Goal: Transaction & Acquisition: Purchase product/service

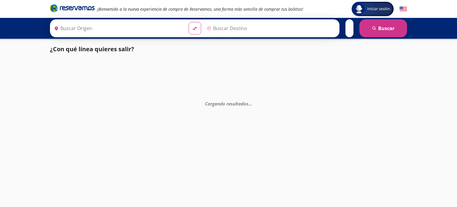
type input "[GEOGRAPHIC_DATA], [GEOGRAPHIC_DATA]"
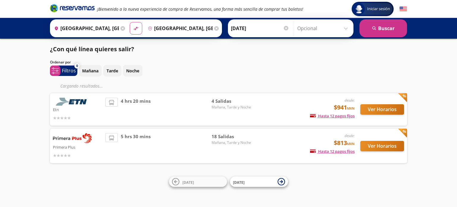
click at [180, 147] on div "5 hrs 30 mins" at bounding box center [158, 146] width 106 height 26
click at [182, 146] on div "5 hrs 30 mins" at bounding box center [158, 146] width 106 height 26
drag, startPoint x: 185, startPoint y: 144, endPoint x: 189, endPoint y: 149, distance: 6.0
click at [187, 143] on div "5 hrs 30 mins" at bounding box center [158, 146] width 106 height 26
drag, startPoint x: 260, startPoint y: 152, endPoint x: 289, endPoint y: 152, distance: 29.5
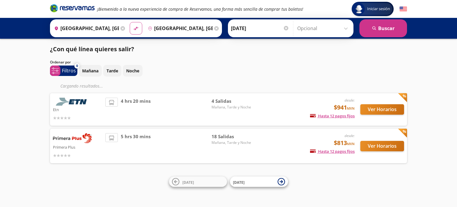
click at [288, 152] on div "desde: $813 MXN Hasta 12 pagos fijos Pagos fijos en compras mayores a $30 MXN, …" at bounding box center [305, 146] width 99 height 26
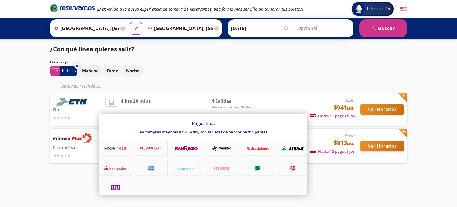
drag, startPoint x: 309, startPoint y: 152, endPoint x: 325, endPoint y: 155, distance: 16.0
click at [317, 154] on div "desde: $813 MXN Hasta 12 pagos fijos Pagos fijos en compras mayores a $30 MXN, …" at bounding box center [305, 146] width 99 height 26
click at [325, 155] on div "desde: $813 MXN Hasta 12 pagos fijos Pagos fijos en compras mayores a $30 MXN, …" at bounding box center [305, 146] width 99 height 26
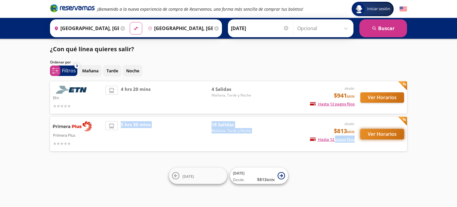
click at [368, 134] on button "Ver Horarios" at bounding box center [383, 134] width 44 height 10
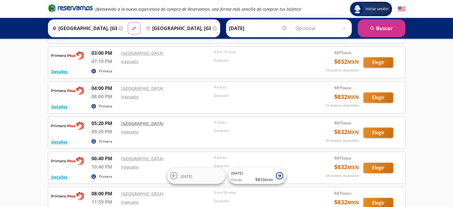
scroll to position [417, 0]
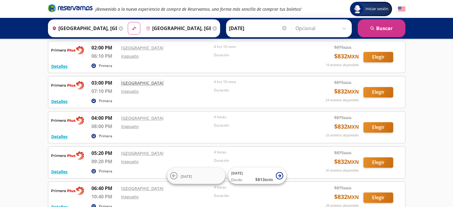
click at [141, 80] on link "Central del Norte" at bounding box center [142, 83] width 42 height 6
click at [382, 158] on button "Elegir" at bounding box center [378, 162] width 30 height 10
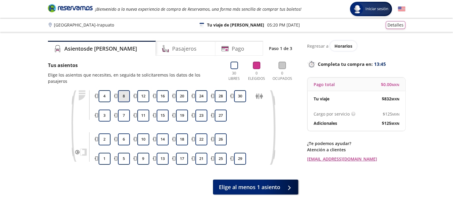
click at [126, 90] on button "8" at bounding box center [124, 96] width 12 height 12
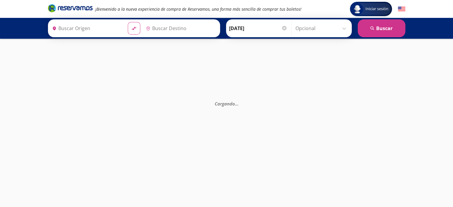
type input "[GEOGRAPHIC_DATA], [GEOGRAPHIC_DATA]"
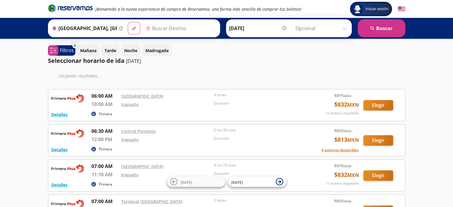
type input "[GEOGRAPHIC_DATA], [GEOGRAPHIC_DATA]"
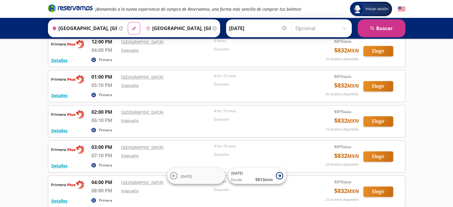
scroll to position [387, 0]
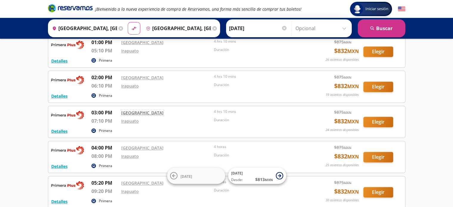
click at [135, 110] on link "Central del Norte" at bounding box center [142, 113] width 42 height 6
click at [373, 118] on button "Elegir" at bounding box center [378, 122] width 30 height 10
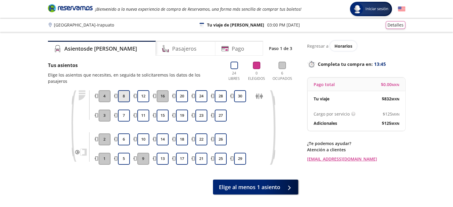
click at [126, 90] on button "8" at bounding box center [124, 96] width 12 height 12
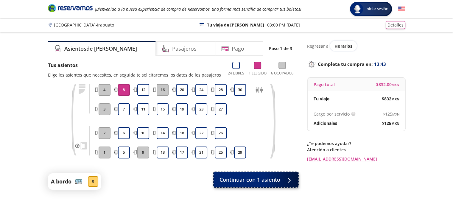
click at [245, 181] on span "Continuar con 1 asiento" at bounding box center [249, 180] width 61 height 8
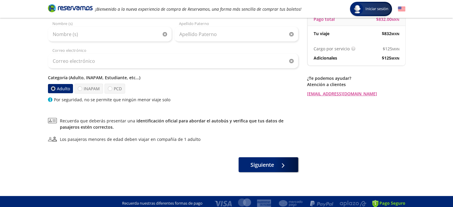
scroll to position [69, 0]
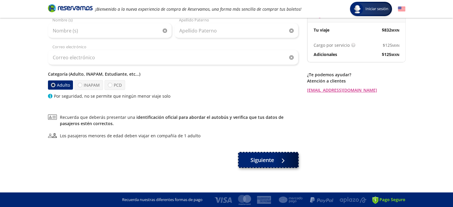
click at [258, 159] on span "Siguiente" at bounding box center [262, 160] width 24 height 8
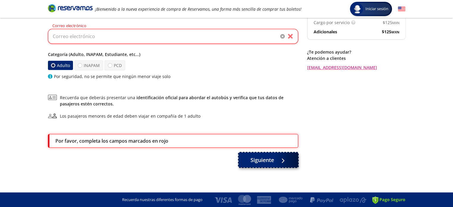
click at [259, 161] on span "Siguiente" at bounding box center [262, 160] width 24 height 8
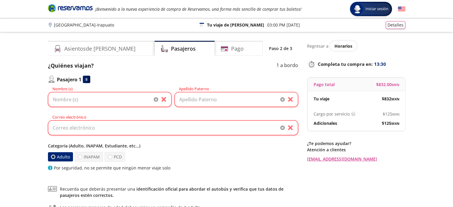
scroll to position [0, 0]
click at [108, 101] on input "Nombre (s)" at bounding box center [110, 99] width 124 height 15
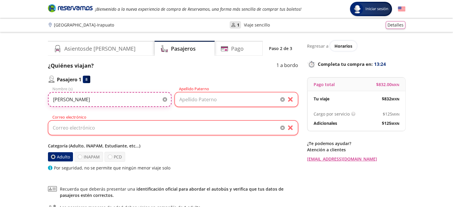
type input "maribel"
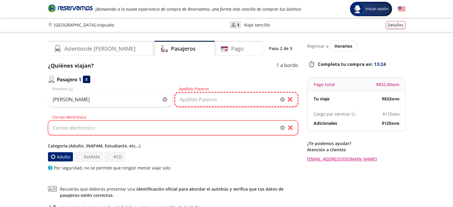
click at [193, 101] on input "Apellido Paterno" at bounding box center [236, 99] width 124 height 15
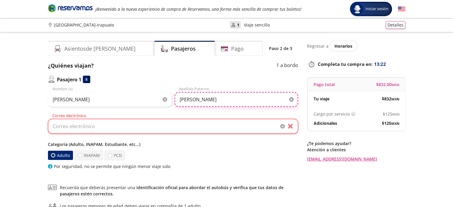
type input "avila"
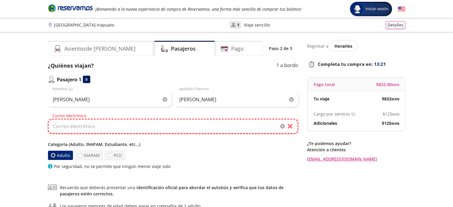
click at [143, 121] on input "Correo electrónico" at bounding box center [173, 126] width 250 height 15
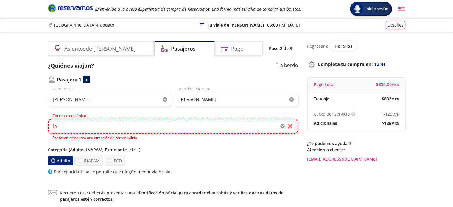
type input "l"
click at [0, 182] on div "Group 9 Created with Sketch. Datos para la compra Ciudad de México - Irapuato I…" at bounding box center [226, 151] width 453 height 303
click at [110, 129] on input "maribelavilagarcia417" at bounding box center [173, 126] width 250 height 15
click at [38, 46] on div "Group 9 Created with Sketch. Datos para la compra Ciudad de México - Irapuato I…" at bounding box center [226, 151] width 453 height 303
click at [113, 127] on input "maribelavilagarcia417@" at bounding box center [173, 126] width 250 height 15
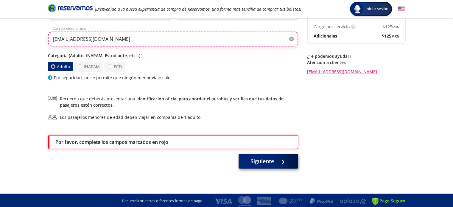
scroll to position [88, 0]
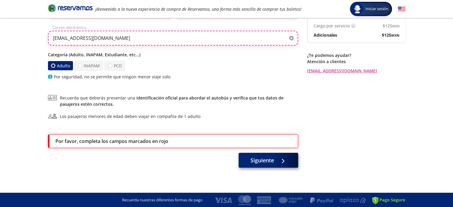
type input "maribelavilagarcia417@gamil.com"
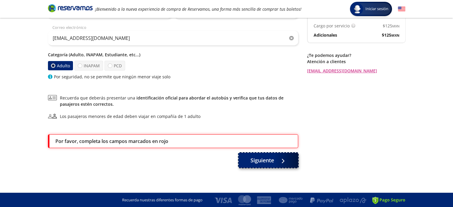
click at [269, 157] on span "Siguiente" at bounding box center [262, 160] width 24 height 8
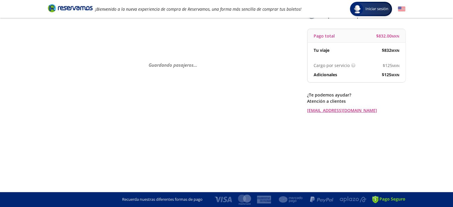
scroll to position [0, 0]
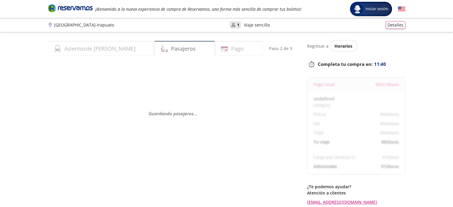
select select "MX"
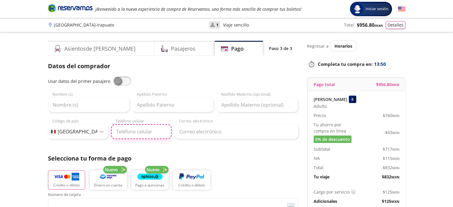
click at [130, 131] on input "Teléfono celular" at bounding box center [141, 131] width 60 height 15
click at [127, 131] on input "55 7147 3443" at bounding box center [141, 131] width 60 height 15
drag, startPoint x: 134, startPoint y: 130, endPoint x: 129, endPoint y: 129, distance: 4.8
click at [126, 129] on input "55 7473 4438" at bounding box center [141, 131] width 60 height 15
type input "55 7847 3443"
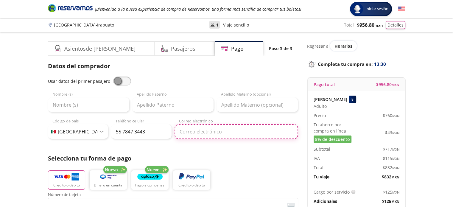
click at [205, 132] on input "Correo electrónico" at bounding box center [236, 131] width 124 height 15
type input "l"
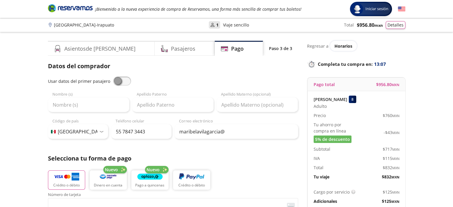
click at [200, 143] on div "Datos del comprador Usar datos del primer pasajero Nombre (s) Apellido Paterno …" at bounding box center [173, 196] width 250 height 269
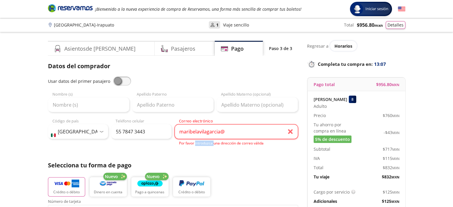
click at [200, 143] on p "Por favor introduzca una dirección de correo válida" at bounding box center [238, 143] width 119 height 5
click at [236, 133] on input "maribelavilagarcia@" at bounding box center [236, 131] width 124 height 15
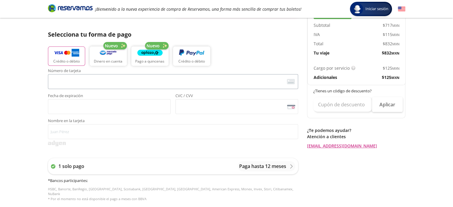
scroll to position [119, 0]
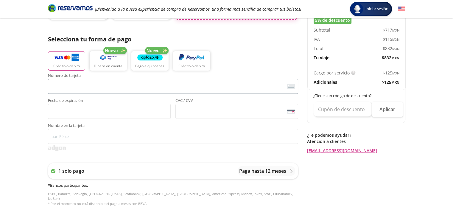
type input "maribelavilagarcia@gmail.com"
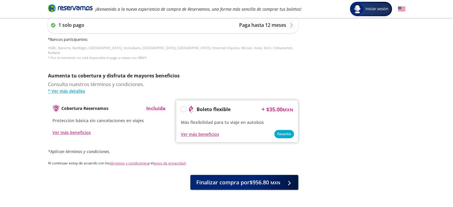
scroll to position [281, 0]
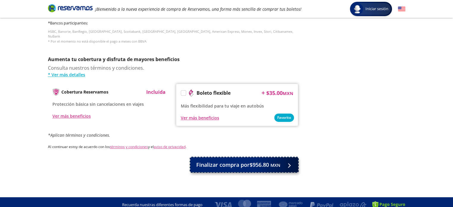
click at [232, 161] on span "Finalizar compra por $956.80 MXN" at bounding box center [238, 165] width 84 height 8
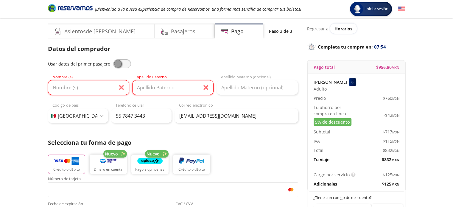
scroll to position [5, 0]
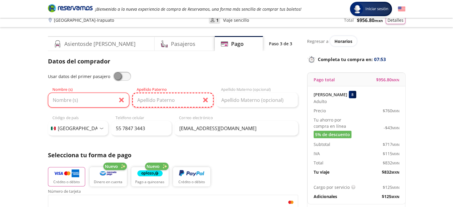
click at [142, 99] on input "Apellido Paterno" at bounding box center [172, 100] width 81 height 15
click at [93, 96] on input "Nombre (s)" at bounding box center [88, 100] width 81 height 15
type input "maribel"
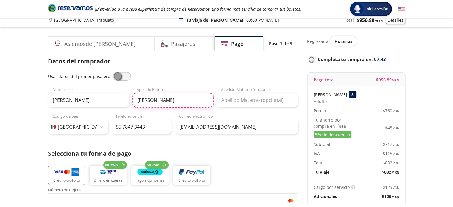
type input "avila"
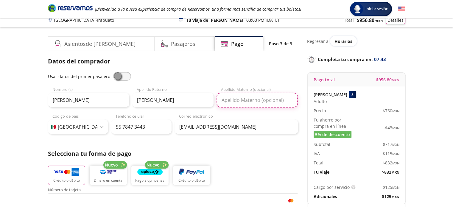
click at [244, 102] on input "Apellido Materno (opcional)" at bounding box center [256, 100] width 81 height 15
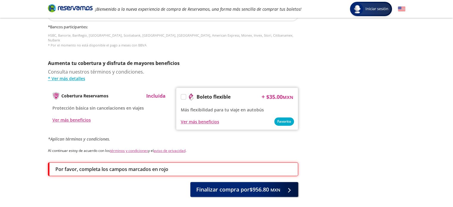
scroll to position [301, 0]
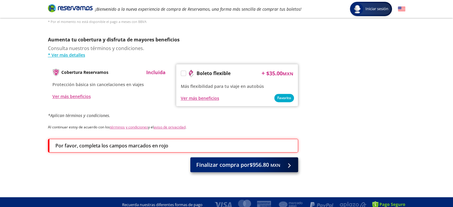
type input "garcia"
click at [233, 161] on span "Finalizar compra por $956.80 MXN" at bounding box center [238, 165] width 84 height 8
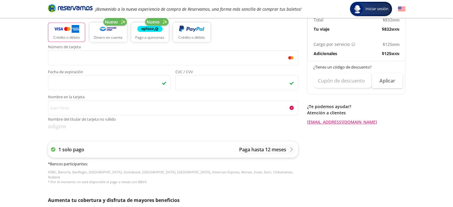
scroll to position [119, 0]
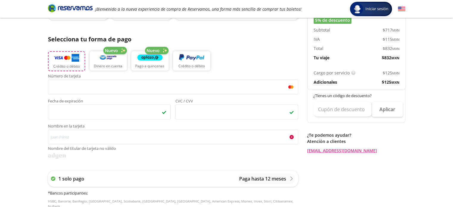
click at [68, 64] on p "Crédito o débito" at bounding box center [66, 66] width 27 height 5
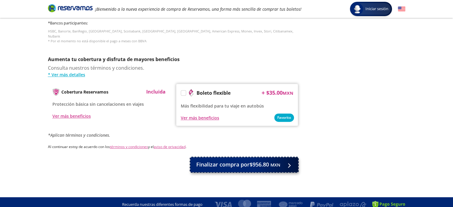
click at [248, 160] on span "Finalizar compra por $956.80 MXN" at bounding box center [238, 164] width 84 height 8
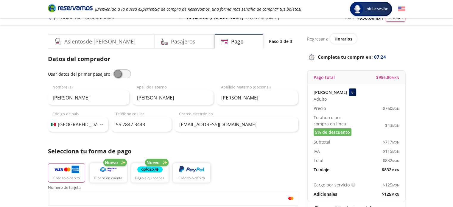
scroll to position [0, 0]
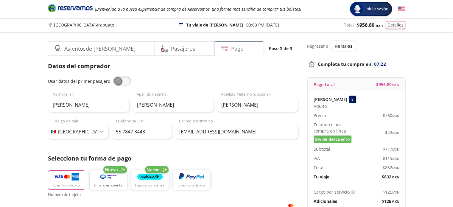
click at [239, 48] on div "Pago" at bounding box center [239, 48] width 48 height 15
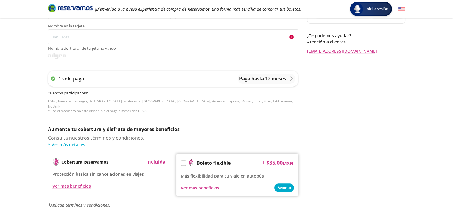
scroll to position [288, 0]
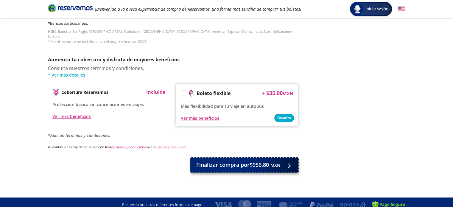
click at [219, 161] on span "Finalizar compra por $956.80 MXN" at bounding box center [238, 165] width 84 height 8
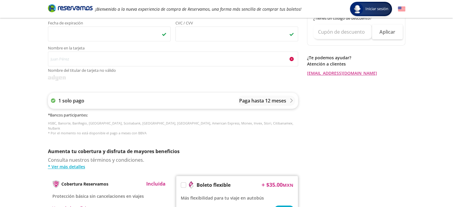
scroll to position [169, 0]
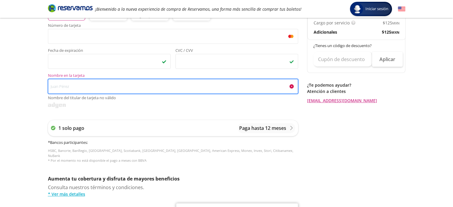
click at [111, 91] on input "Nombre en la tarjeta Nombre del titular de tarjeta no válido" at bounding box center [173, 86] width 250 height 15
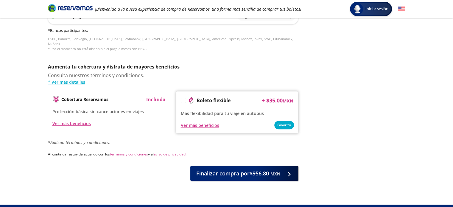
scroll to position [281, 0]
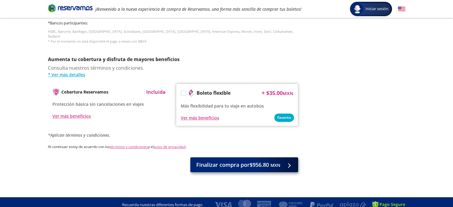
type input "banamex"
click at [252, 161] on span "Finalizar compra por $956.80 MXN" at bounding box center [238, 165] width 84 height 8
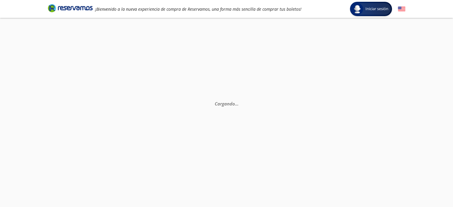
scroll to position [0, 0]
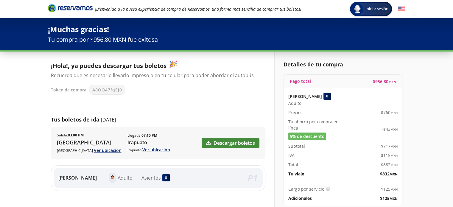
scroll to position [30, 0]
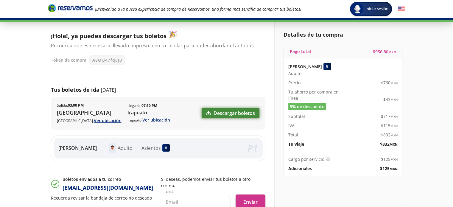
click at [243, 111] on link "Descargar boletos" at bounding box center [231, 113] width 58 height 10
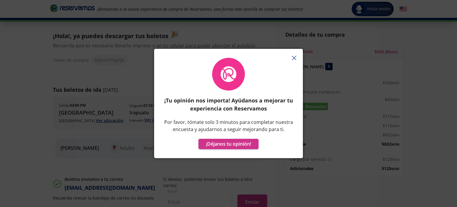
click at [297, 52] on div at bounding box center [228, 52] width 149 height 6
click at [296, 56] on icon "button" at bounding box center [294, 58] width 4 height 4
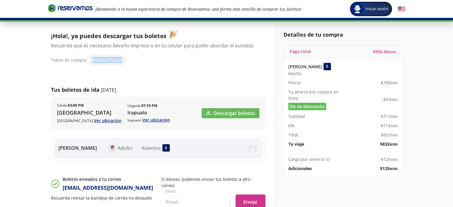
drag, startPoint x: 91, startPoint y: 59, endPoint x: 139, endPoint y: 68, distance: 49.1
click at [139, 68] on div "¡Hola!, ya puedes descargar tus boletos Recuerda que es necesario llevarlo impr…" at bounding box center [158, 122] width 214 height 182
copy span "A8OO47fqEJ0"
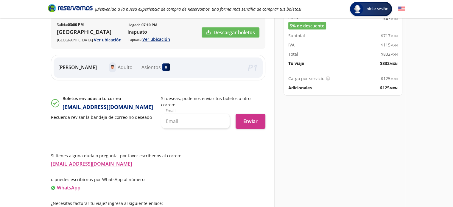
scroll to position [112, 0]
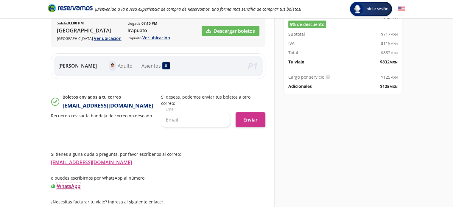
click at [66, 183] on link "WhatsApp" at bounding box center [69, 186] width 24 height 7
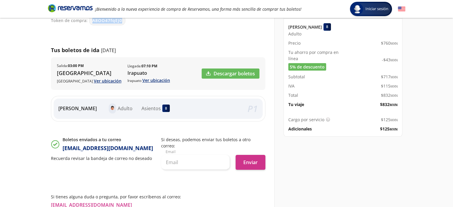
scroll to position [0, 0]
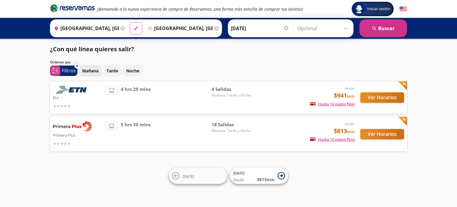
click at [92, 68] on p "Mañana" at bounding box center [90, 71] width 16 height 6
click at [359, 185] on div "Iniciar sesión Iniciar sesión ¡Bienvenido a la nueva experiencia de compra de R…" at bounding box center [228, 103] width 457 height 207
click at [90, 70] on p "Mañana" at bounding box center [90, 71] width 16 height 6
click at [60, 70] on span "system-uicons:filtering" at bounding box center [55, 71] width 10 height 10
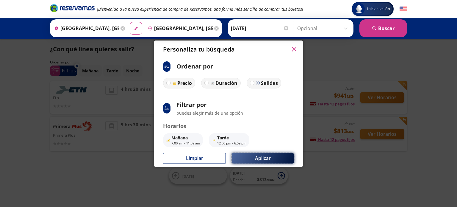
click at [260, 158] on button "Aplicar" at bounding box center [263, 158] width 62 height 10
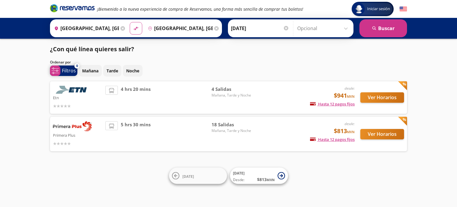
click at [60, 69] on span "system-uicons:filtering Filtros" at bounding box center [63, 71] width 27 height 10
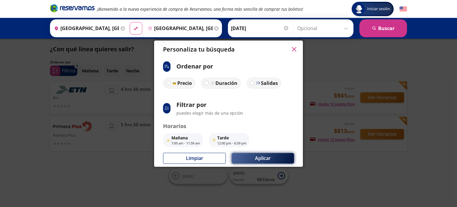
click at [258, 155] on button "Aplicar" at bounding box center [263, 158] width 62 height 10
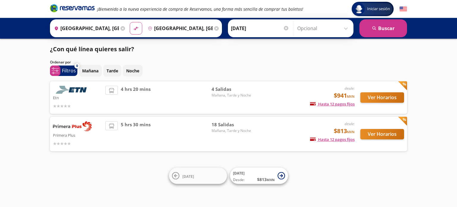
click at [45, 164] on div "Iniciar sesión Iniciar sesión ¡Bienvenido a la nueva experiencia de compra de R…" at bounding box center [228, 103] width 457 height 207
click at [214, 26] on icon at bounding box center [216, 28] width 4 height 4
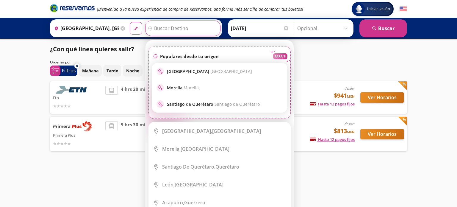
click at [212, 46] on div "fire Populares desde tu origen PARA TI stars stars sparkle Guadalajara [GEOGRAP…" at bounding box center [220, 82] width 142 height 73
click at [160, 20] on div "Origen heroicons:map-pin-20-solid [GEOGRAPHIC_DATA], [GEOGRAPHIC_DATA] Destino …" at bounding box center [136, 28] width 172 height 18
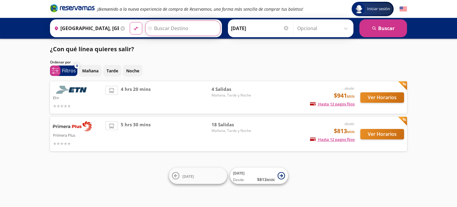
click at [161, 22] on input "Destino" at bounding box center [182, 28] width 73 height 15
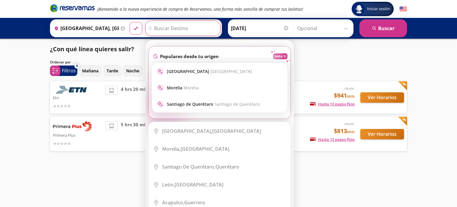
click at [164, 46] on div "fire Populares desde tu origen PARA TI stars stars sparkle Guadalajara [GEOGRAP…" at bounding box center [220, 82] width 142 height 73
click at [166, 27] on input "Destino" at bounding box center [182, 28] width 73 height 15
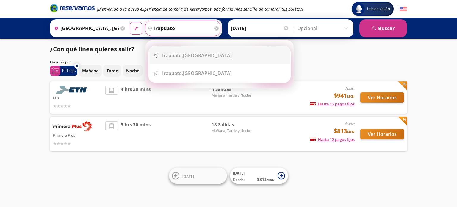
click at [130, 22] on button "material-symbols:compare-arrows-rounded" at bounding box center [136, 28] width 13 height 13
click at [197, 29] on input "irapuato" at bounding box center [179, 28] width 67 height 15
click at [175, 25] on input "irapuato" at bounding box center [179, 28] width 67 height 15
click at [180, 50] on li "City Icon [GEOGRAPHIC_DATA], [GEOGRAPHIC_DATA]" at bounding box center [220, 55] width 142 height 18
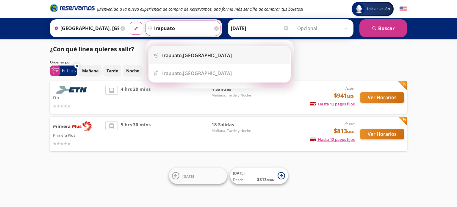
type input "[GEOGRAPHIC_DATA], [GEOGRAPHIC_DATA]"
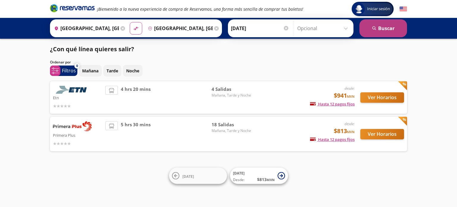
click at [389, 28] on button "search [GEOGRAPHIC_DATA]" at bounding box center [384, 28] width 48 height 18
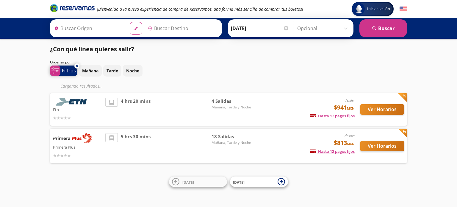
type input "[GEOGRAPHIC_DATA], [GEOGRAPHIC_DATA]"
click at [64, 29] on input "[GEOGRAPHIC_DATA], [GEOGRAPHIC_DATA]" at bounding box center [85, 28] width 67 height 15
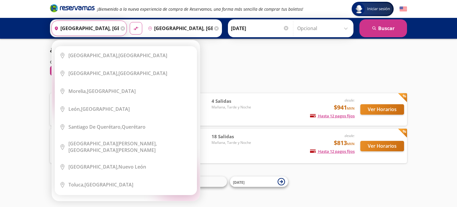
drag, startPoint x: 64, startPoint y: 29, endPoint x: 120, endPoint y: 27, distance: 56.6
click at [100, 46] on li "City Icon [GEOGRAPHIC_DATA], [GEOGRAPHIC_DATA]" at bounding box center [126, 55] width 142 height 18
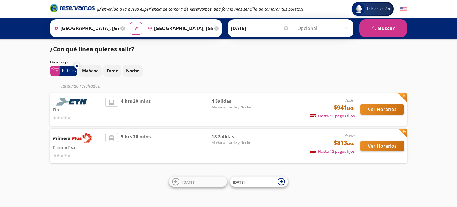
click at [121, 27] on icon at bounding box center [123, 28] width 4 height 4
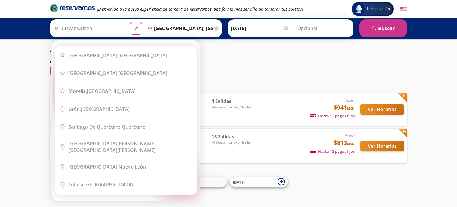
click at [91, 40] on div "Elige tu origen Close Origen heroicons:map-pin-20-solid serch-icon City Icon [G…" at bounding box center [126, 120] width 148 height 161
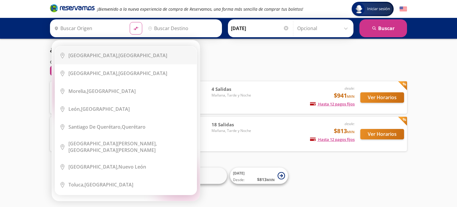
click at [85, 55] on b "[GEOGRAPHIC_DATA]," at bounding box center [93, 55] width 50 height 7
type input "[GEOGRAPHIC_DATA], [GEOGRAPHIC_DATA]"
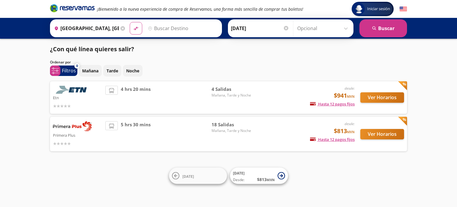
click at [169, 32] on input "Destino" at bounding box center [182, 28] width 73 height 15
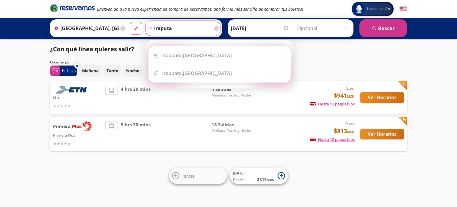
click at [130, 22] on button "material-symbols:compare-arrows-rounded" at bounding box center [136, 28] width 13 height 13
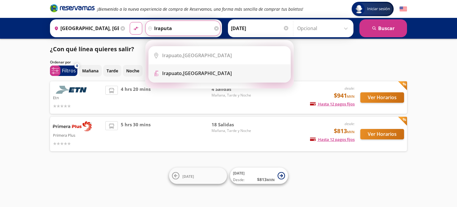
click at [177, 70] on li "Terminal Icon" at bounding box center [220, 73] width 142 height 18
type input "[GEOGRAPHIC_DATA], [GEOGRAPHIC_DATA]"
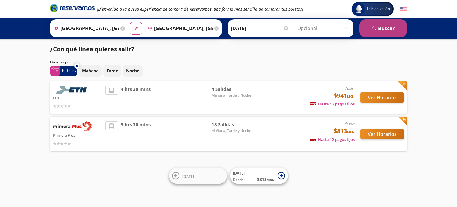
click at [395, 29] on button "search [GEOGRAPHIC_DATA]" at bounding box center [384, 28] width 48 height 18
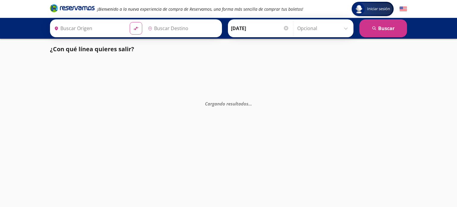
type input "[GEOGRAPHIC_DATA], [GEOGRAPHIC_DATA]"
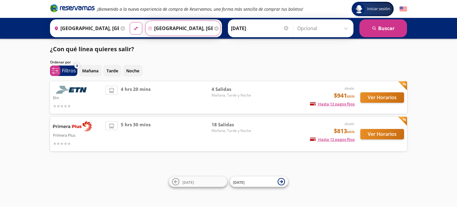
click at [182, 26] on input "[GEOGRAPHIC_DATA], [GEOGRAPHIC_DATA]" at bounding box center [179, 28] width 67 height 15
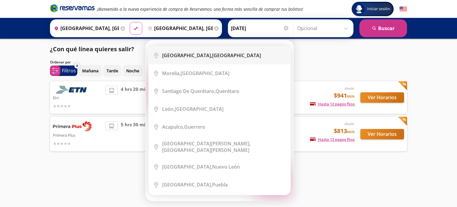
click at [182, 58] on li "City Icon [GEOGRAPHIC_DATA], [GEOGRAPHIC_DATA]" at bounding box center [220, 55] width 142 height 18
type input "[GEOGRAPHIC_DATA], [GEOGRAPHIC_DATA]"
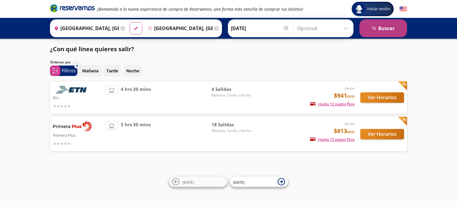
click at [382, 29] on button "search [GEOGRAPHIC_DATA]" at bounding box center [384, 28] width 48 height 18
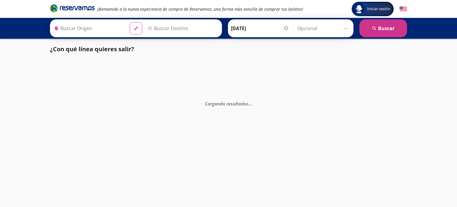
type input "[GEOGRAPHIC_DATA], [GEOGRAPHIC_DATA]"
